Goal: Information Seeking & Learning: Compare options

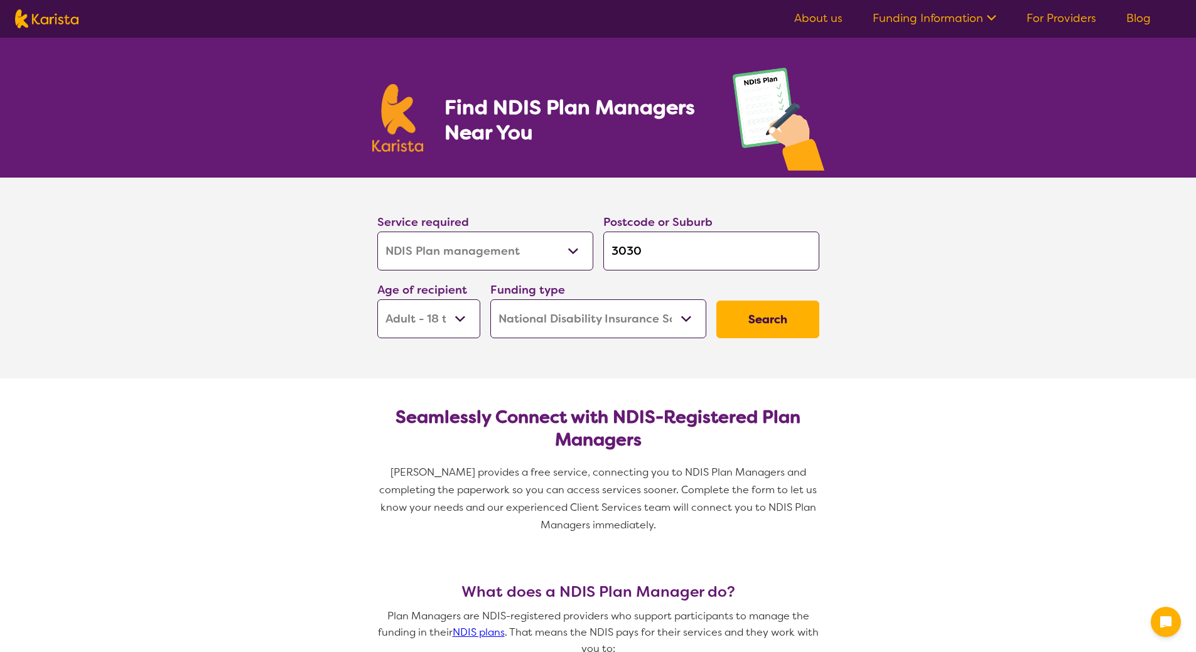
select select "NDIS Plan management"
select select "AD"
select select "NDIS"
select select "NDIS Plan management"
select select "AD"
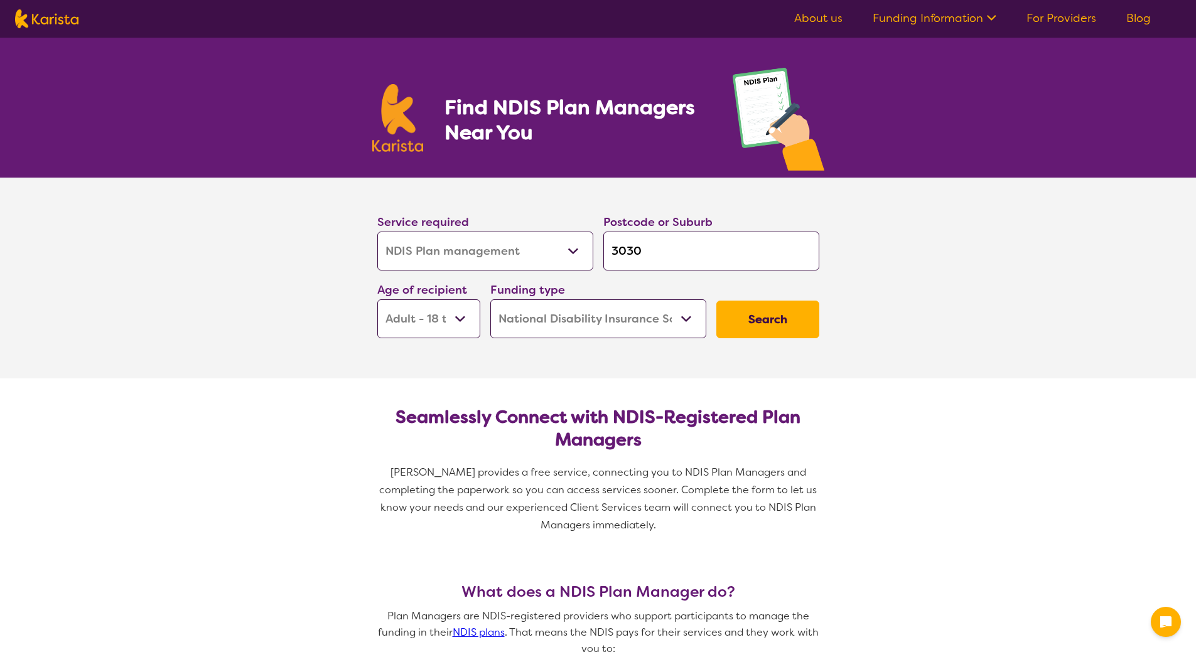
select select "NDIS"
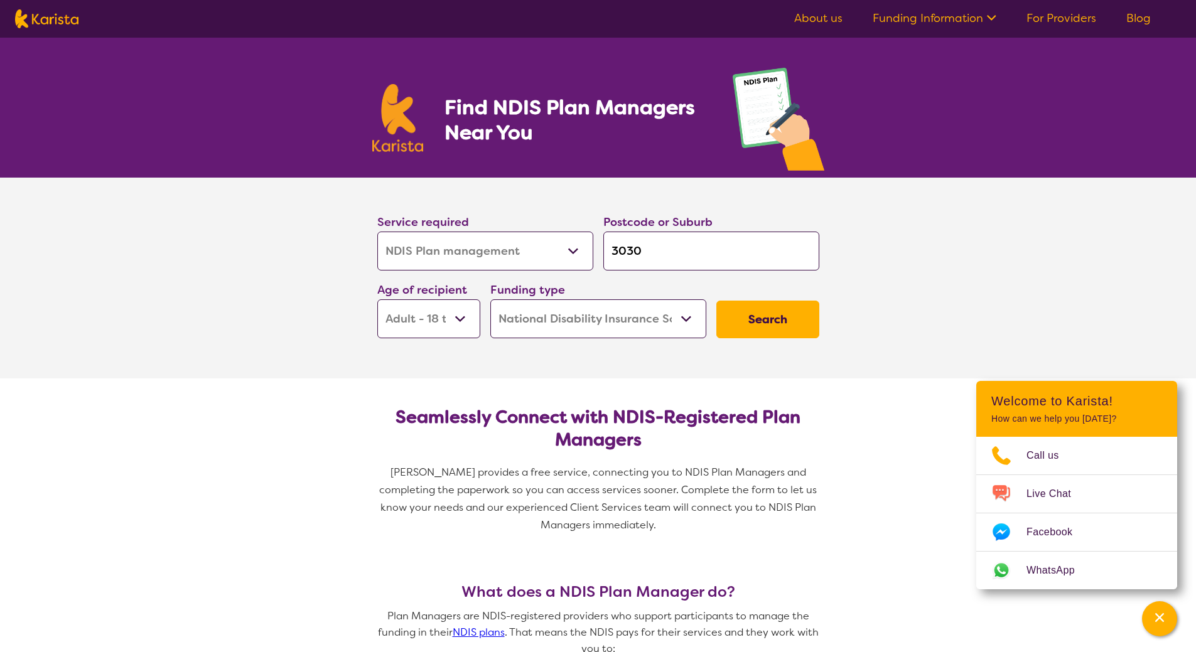
drag, startPoint x: 0, startPoint y: 0, endPoint x: 600, endPoint y: 251, distance: 649.8
click at [600, 251] on div "Postcode or Suburb 3030" at bounding box center [711, 242] width 226 height 68
type input "E"
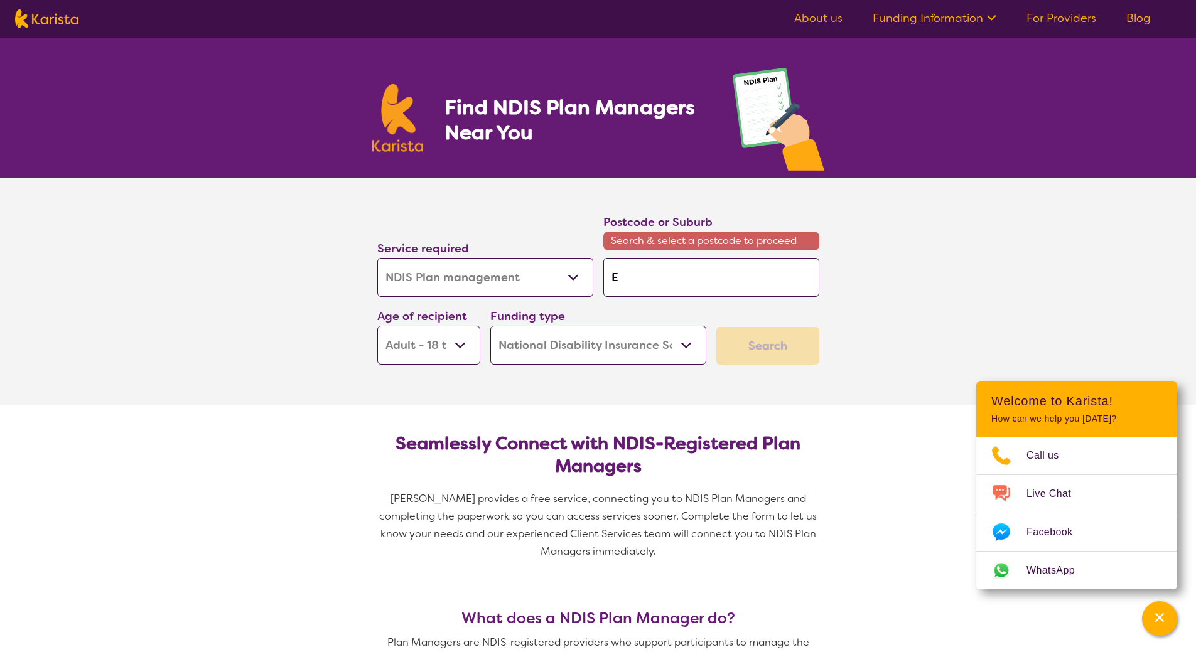
type input "Ep"
type input "E"
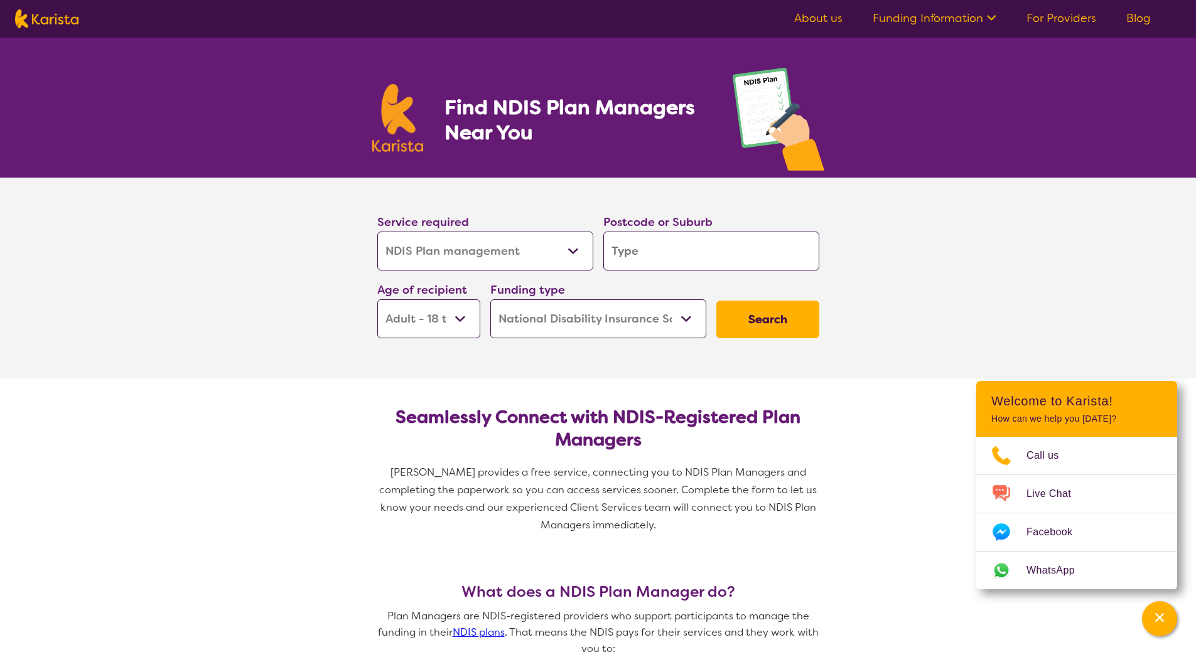
type input "3"
type input "30"
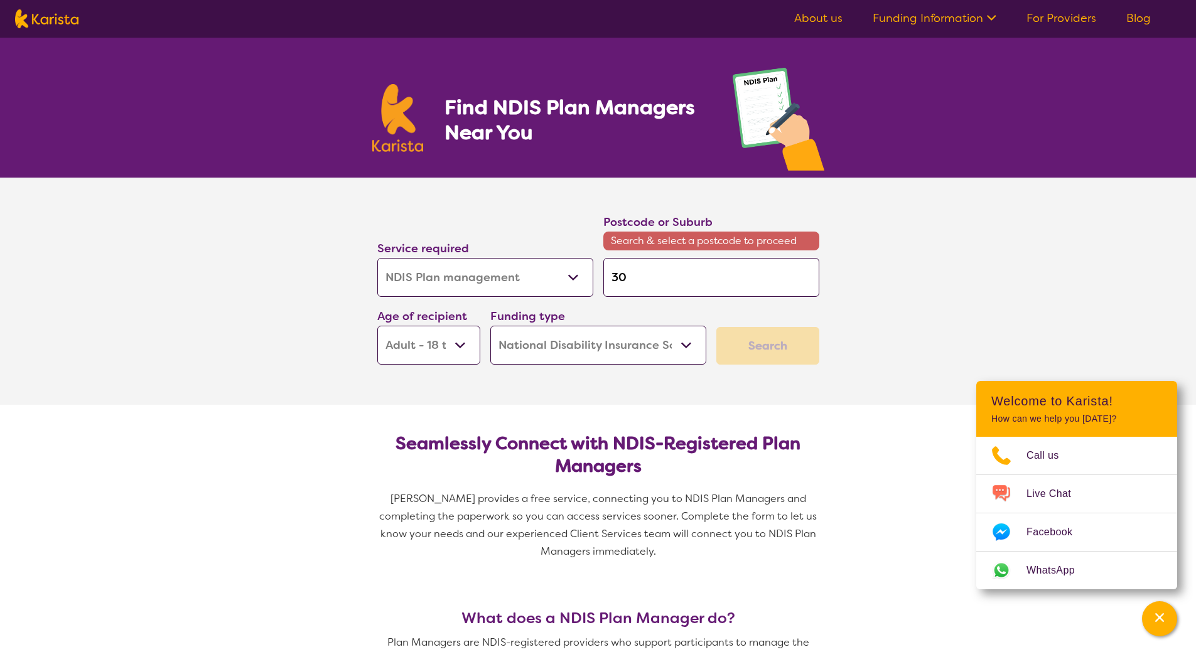
type input "302"
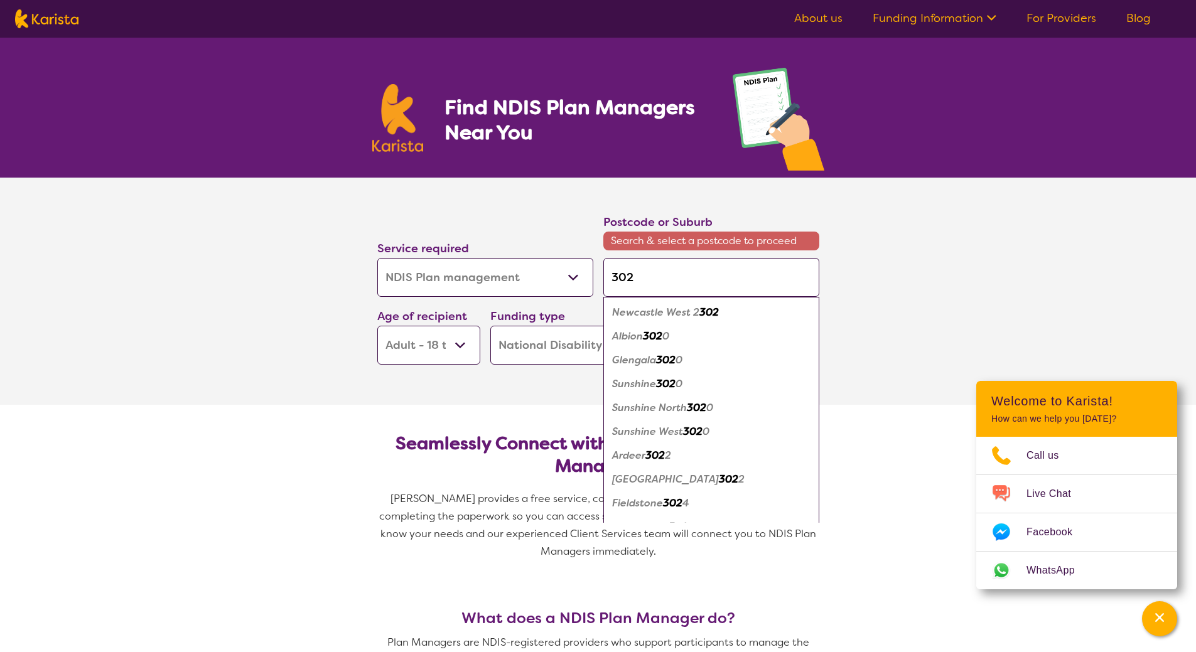
type input "3028"
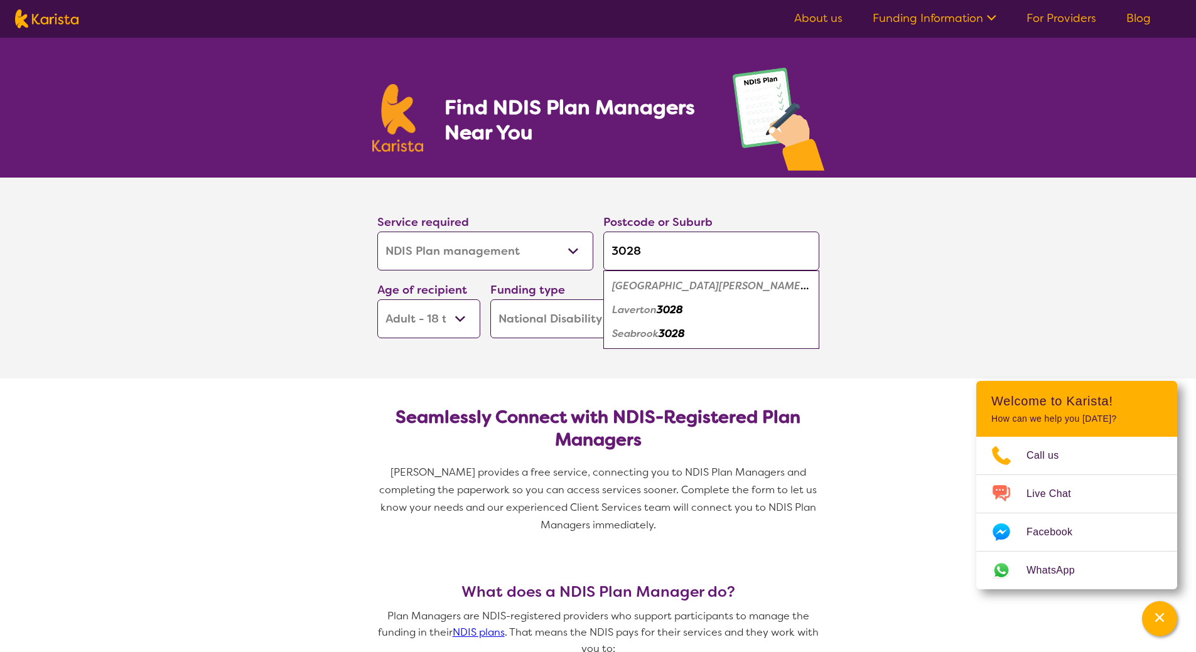
type input "3028"
click at [679, 285] on em "[GEOGRAPHIC_DATA][PERSON_NAME]" at bounding box center [710, 285] width 197 height 13
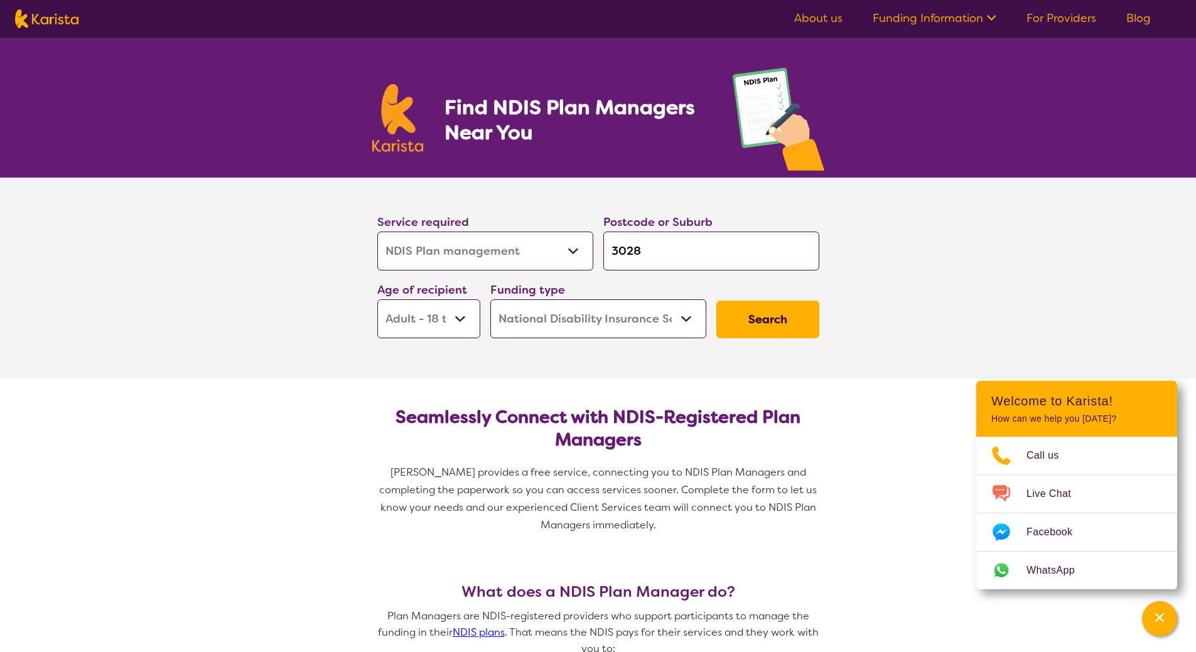
click at [785, 320] on button "Search" at bounding box center [767, 320] width 103 height 38
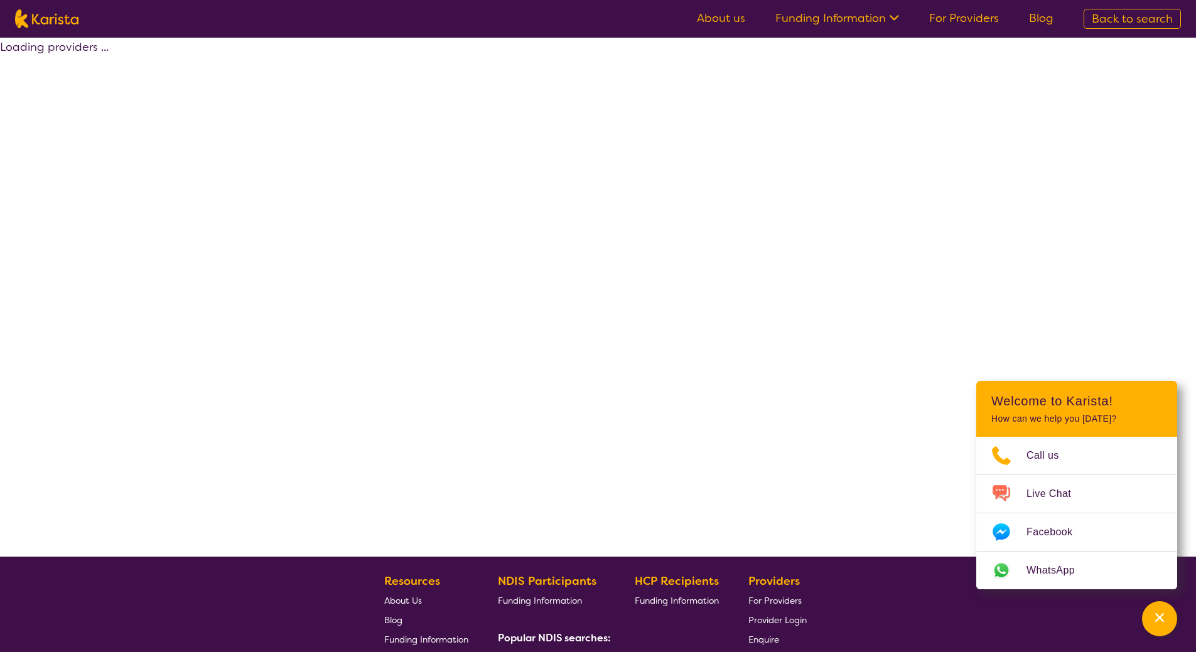
select select "by_score"
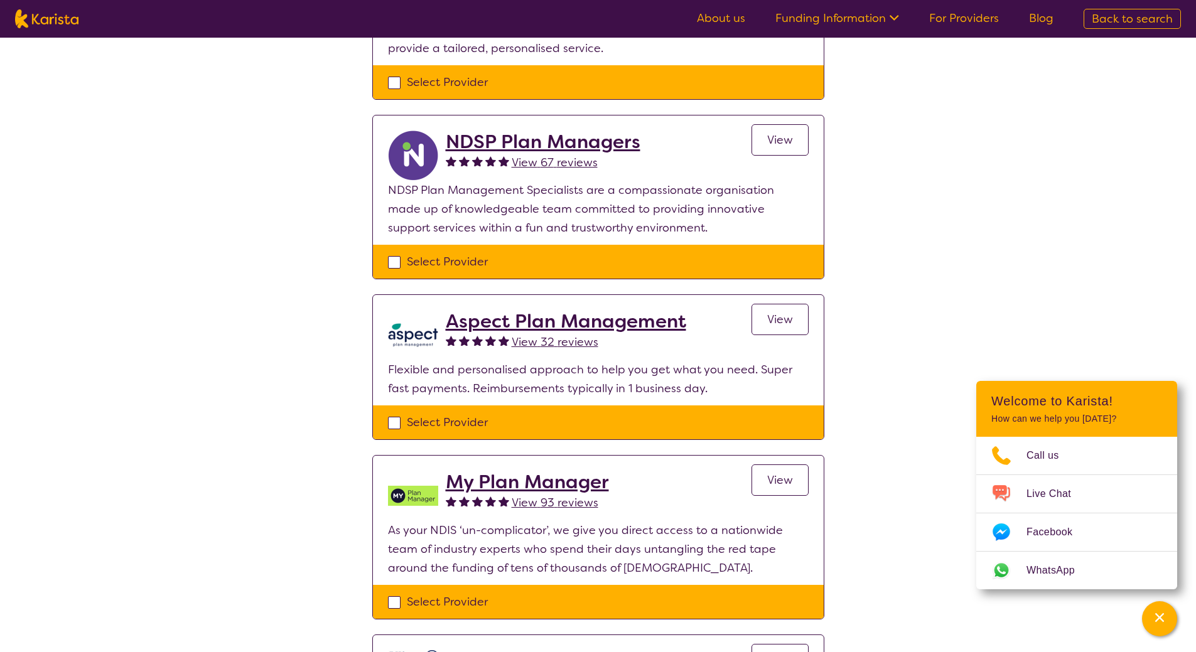
scroll to position [753, 0]
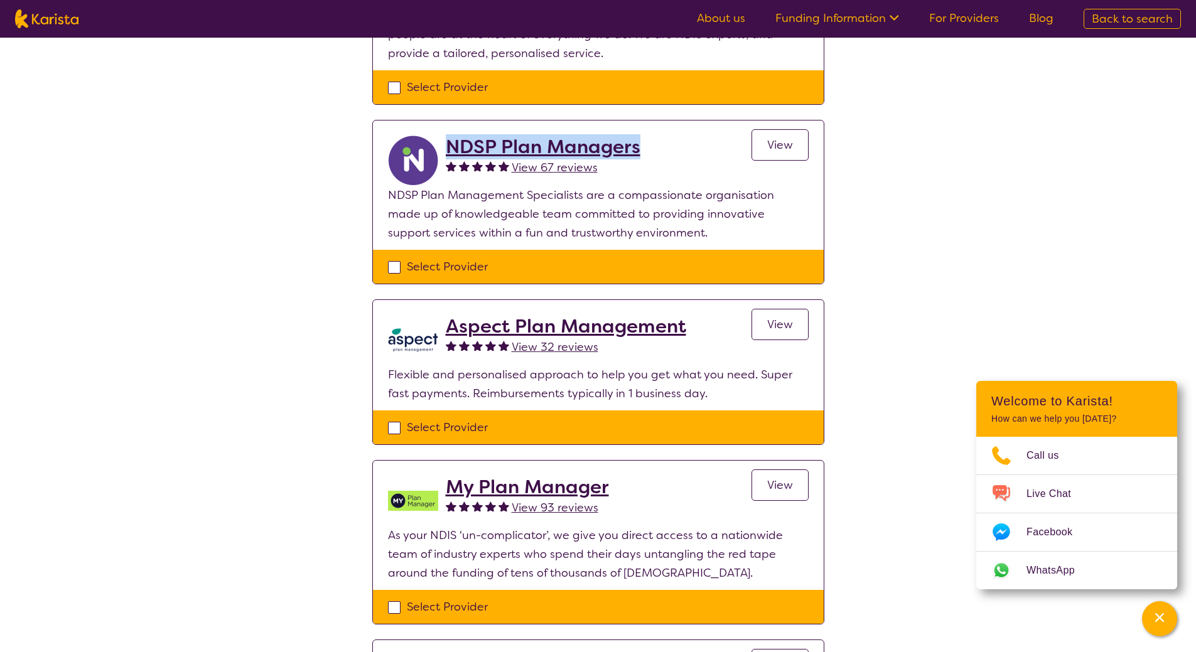
drag, startPoint x: 653, startPoint y: 146, endPoint x: 447, endPoint y: 152, distance: 206.0
click at [447, 152] on div "NDSP Plan Managers View 67 reviews View" at bounding box center [627, 161] width 363 height 50
copy h2 "NDSP Plan Managers"
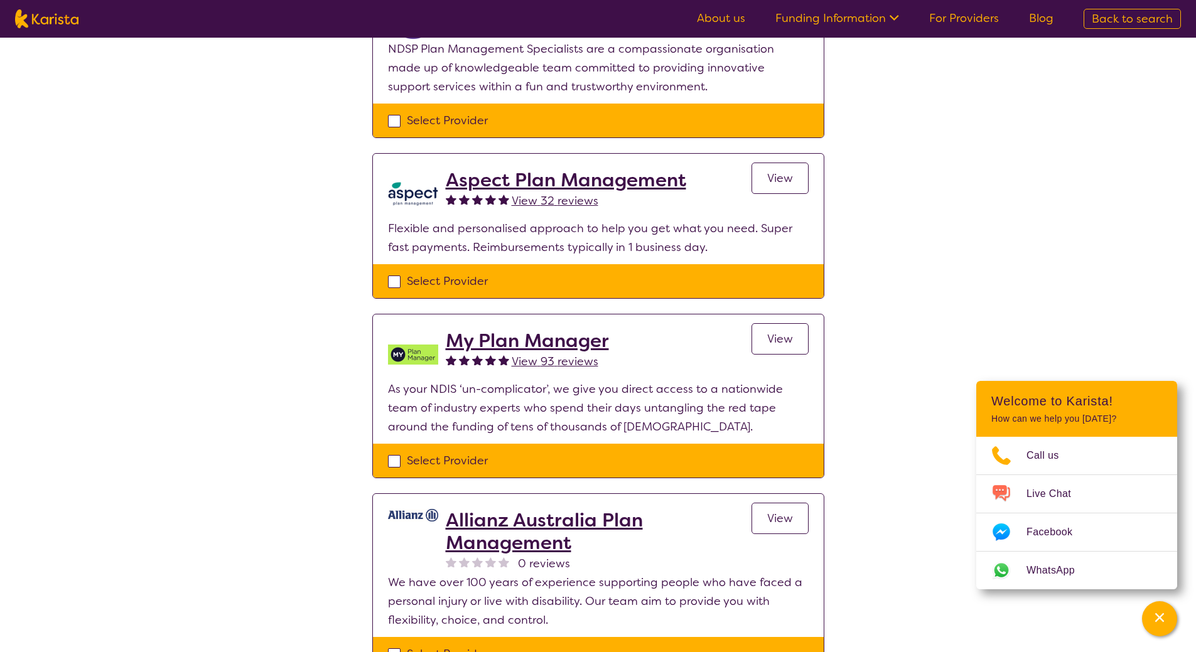
scroll to position [942, 0]
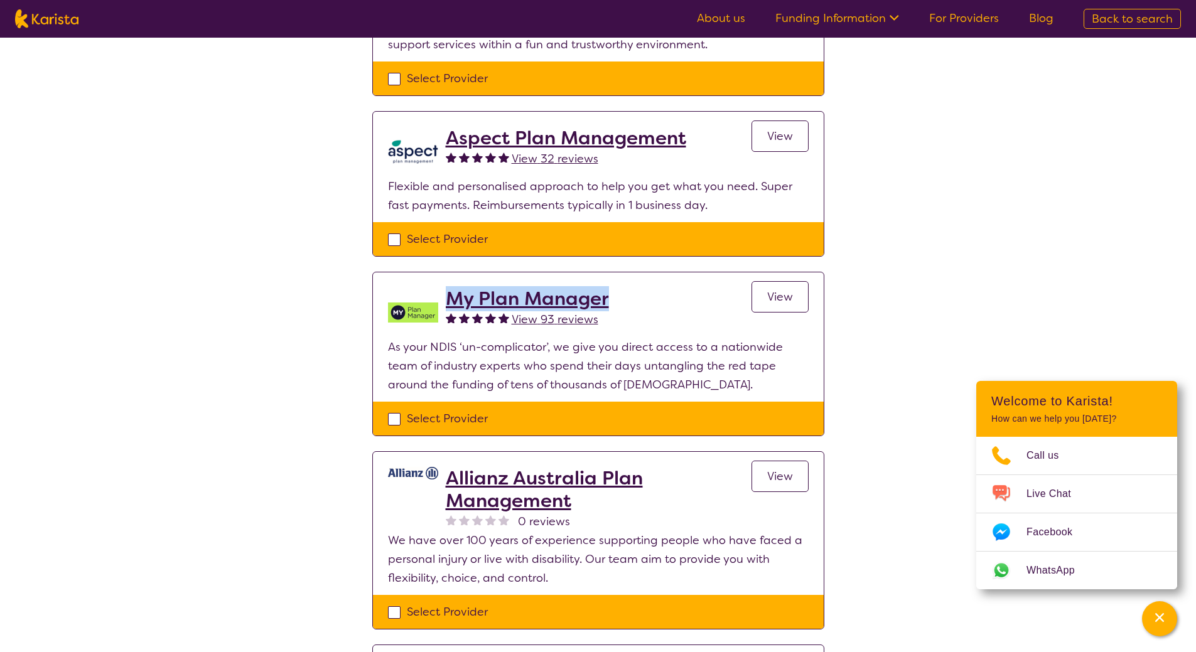
drag, startPoint x: 631, startPoint y: 302, endPoint x: 446, endPoint y: 300, distance: 185.2
click at [446, 300] on div "My Plan Manager View 93 reviews View" at bounding box center [627, 313] width 363 height 50
copy h2 "My Plan Manager"
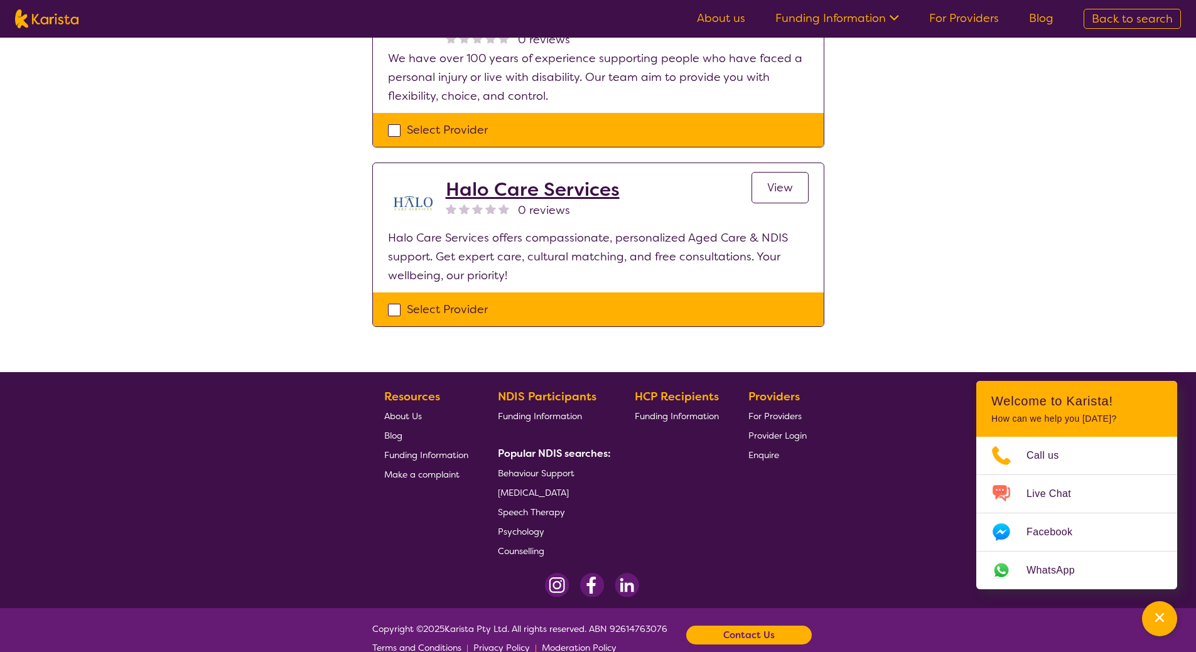
scroll to position [1447, 0]
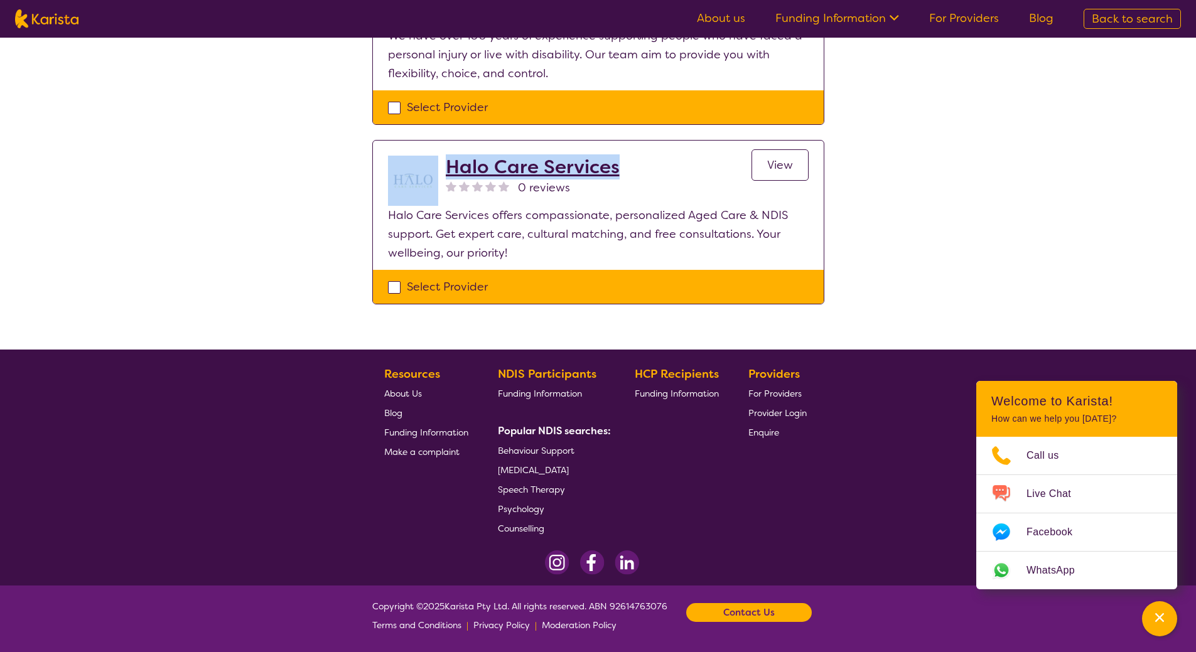
drag, startPoint x: 627, startPoint y: 164, endPoint x: 439, endPoint y: 165, distance: 187.7
click at [439, 165] on div "Halo Care Services 0 reviews View" at bounding box center [598, 181] width 421 height 50
copy div "Halo Care Services"
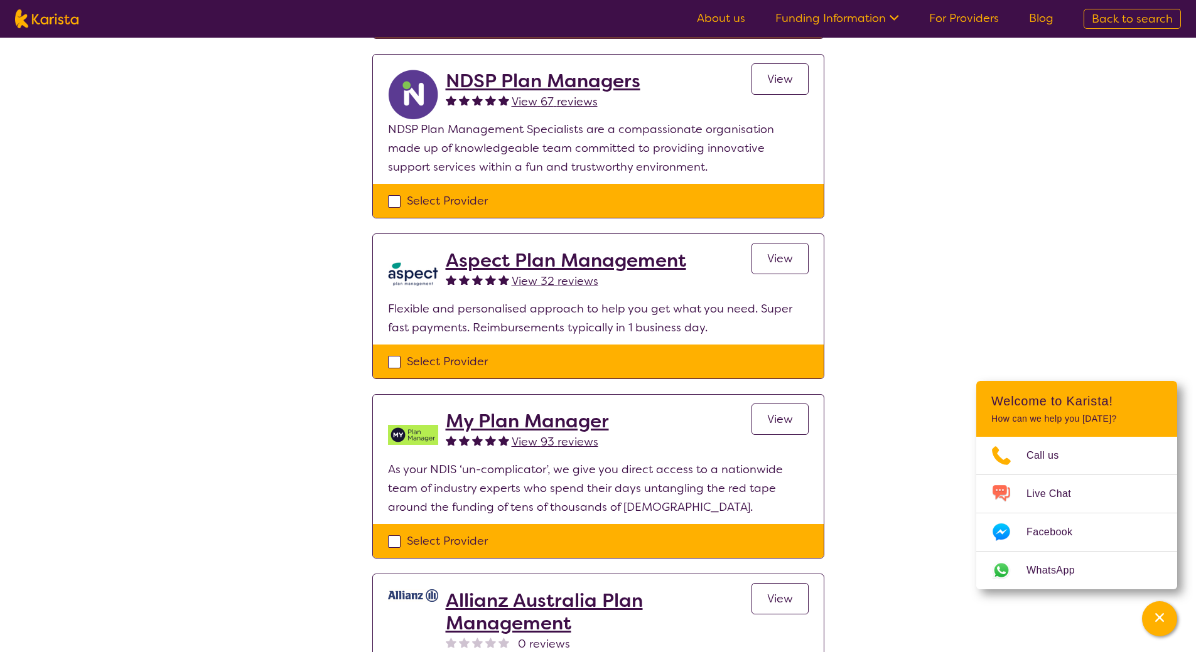
scroll to position [819, 0]
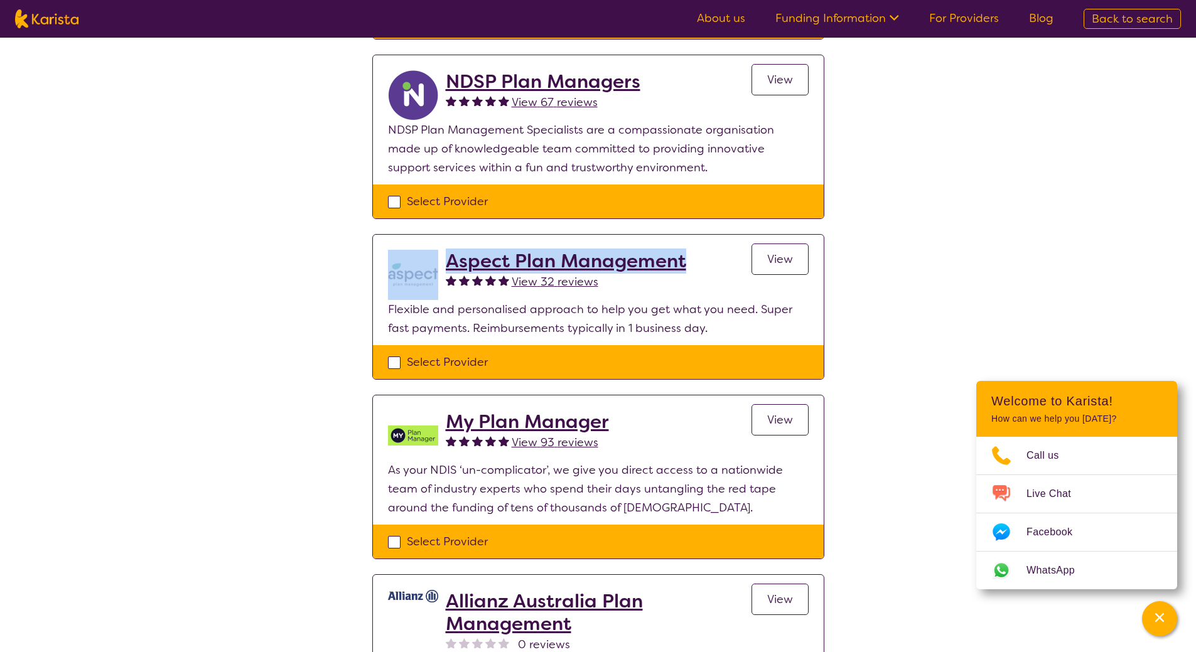
drag, startPoint x: 698, startPoint y: 261, endPoint x: 439, endPoint y: 257, distance: 258.7
click at [439, 257] on div "Aspect Plan Management View 32 reviews View" at bounding box center [598, 275] width 421 height 50
copy div "Aspect Plan Management"
